Goal: Find contact information: Find contact information

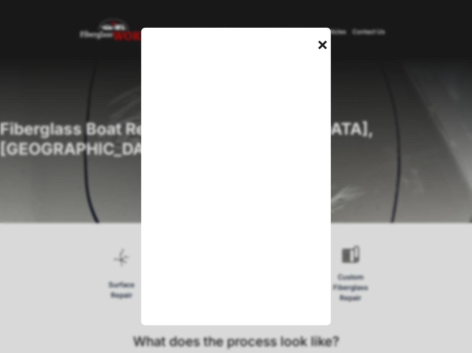
click at [317, 42] on div "+" at bounding box center [323, 43] width 15 height 15
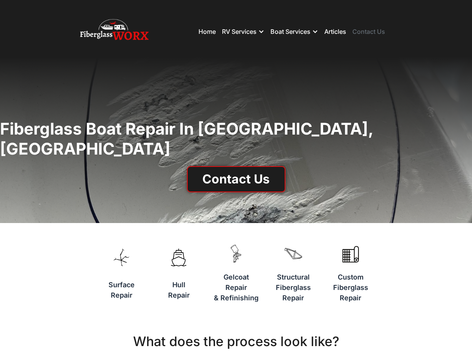
click at [380, 33] on link "Contact Us" at bounding box center [368, 32] width 33 height 8
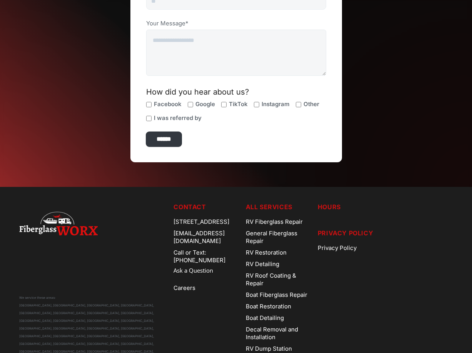
scroll to position [304, 0]
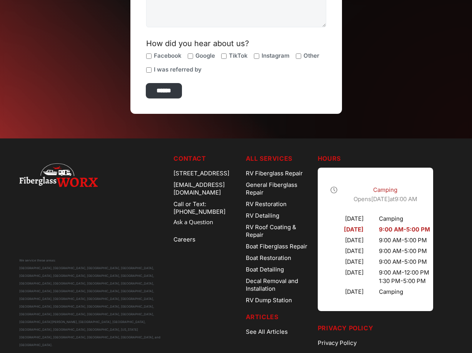
drag, startPoint x: 155, startPoint y: 168, endPoint x: 218, endPoint y: 184, distance: 65.0
click at [218, 184] on div "We service these areas: Arvada, CO, Aurora, CO, Denver, CO, Parker, CO, Boulder…" at bounding box center [236, 251] width 434 height 195
click at [239, 201] on link "Call or Text: [PHONE_NUMBER]" at bounding box center [207, 208] width 66 height 19
click at [117, 183] on div "We service these areas: Arvada, CO, Aurora, CO, Denver, CO, Parker, CO, Boulder…" at bounding box center [93, 251] width 148 height 195
drag, startPoint x: 155, startPoint y: 172, endPoint x: 129, endPoint y: 164, distance: 26.4
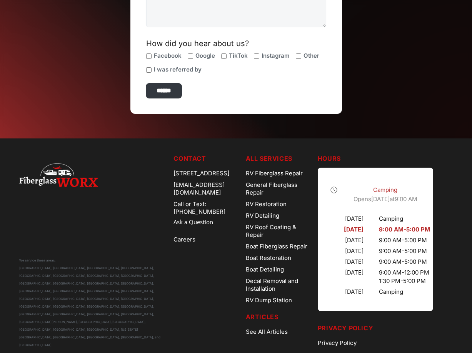
click at [200, 180] on div "We service these areas: Arvada, CO, Aurora, CO, Denver, CO, Parker, CO, Boulder…" at bounding box center [236, 251] width 434 height 195
drag, startPoint x: 129, startPoint y: 164, endPoint x: 172, endPoint y: 174, distance: 43.7
click at [130, 164] on div "We service these areas: Arvada, CO, Aurora, CO, Denver, CO, Parker, CO, Boulder…" at bounding box center [93, 251] width 148 height 195
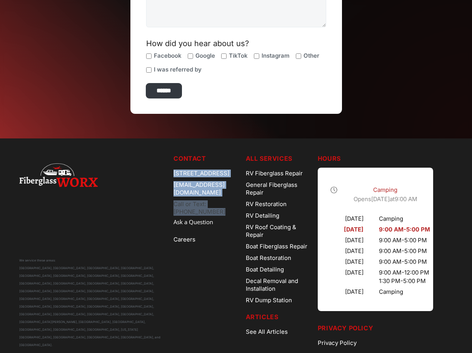
drag, startPoint x: 167, startPoint y: 171, endPoint x: 245, endPoint y: 204, distance: 84.3
click at [239, 204] on nav "Contact 7685 Dahlia St, Commerce City, CO 80022 Contact@FiberglassWorx.com Call…" at bounding box center [207, 251] width 66 height 195
copy nav "7685 Dahlia St, Commerce City, CO 80022 Contact@FiberglassWorx.com Call or Text…"
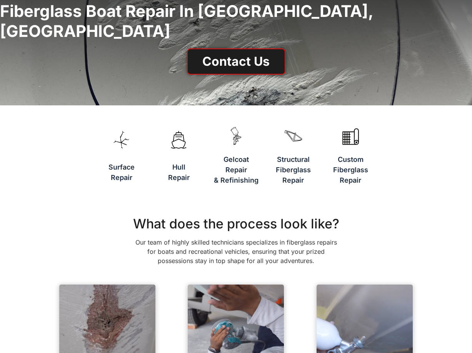
scroll to position [118, 0]
